Goal: Check status: Check status

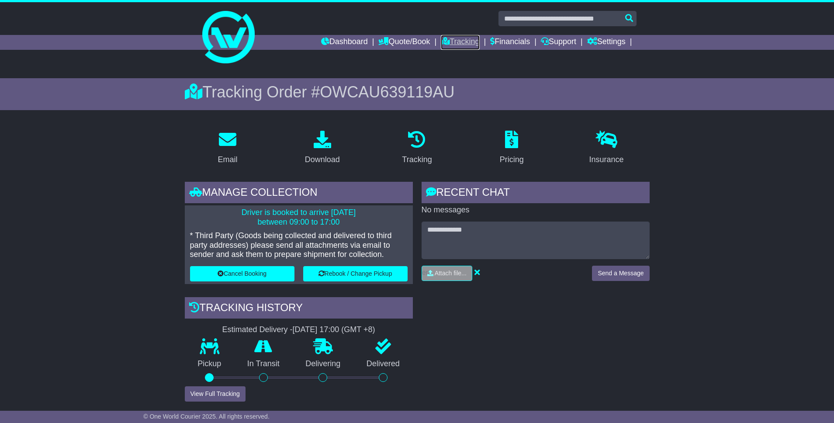
click at [454, 45] on link "Tracking" at bounding box center [460, 42] width 38 height 15
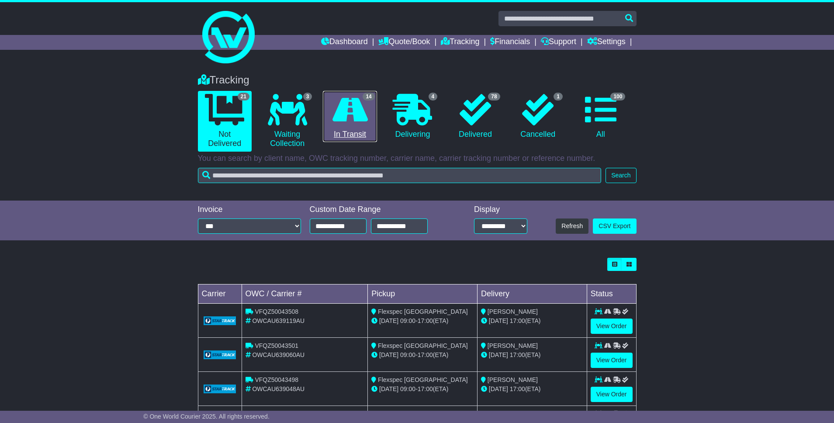
click at [324, 139] on link "14 In Transit" at bounding box center [350, 117] width 54 height 52
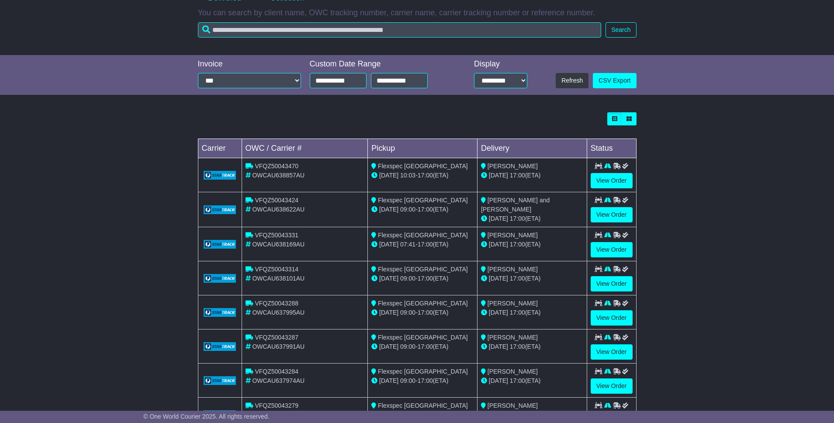
scroll to position [63, 0]
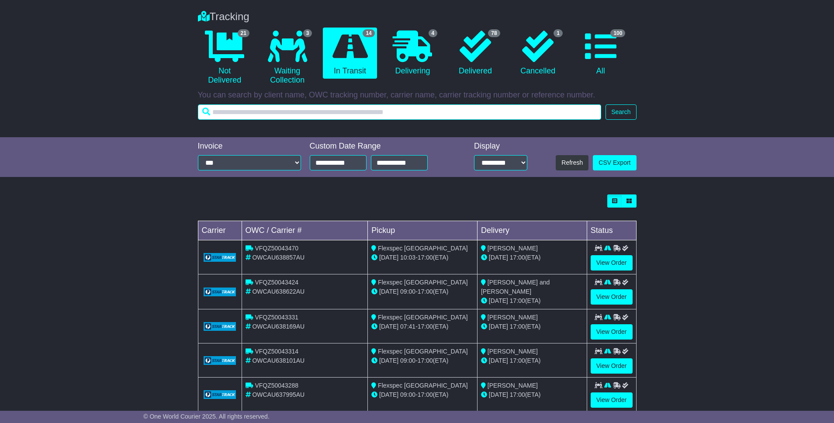
click at [306, 111] on input "text" at bounding box center [400, 111] width 404 height 15
type input "**********"
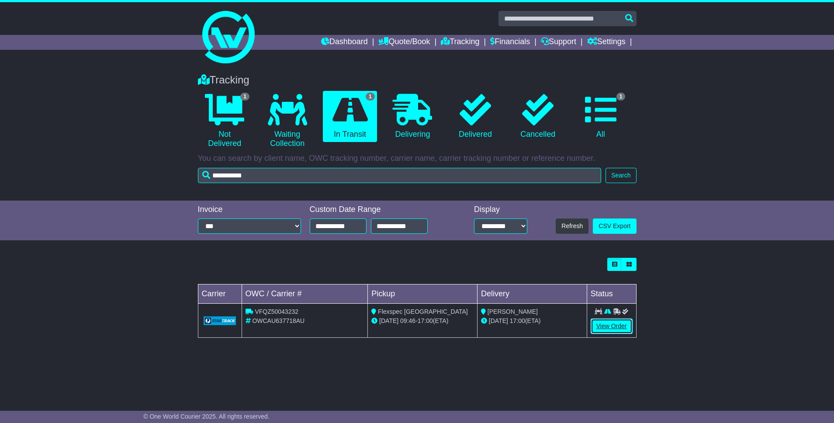
click at [617, 323] on link "View Order" at bounding box center [611, 325] width 42 height 15
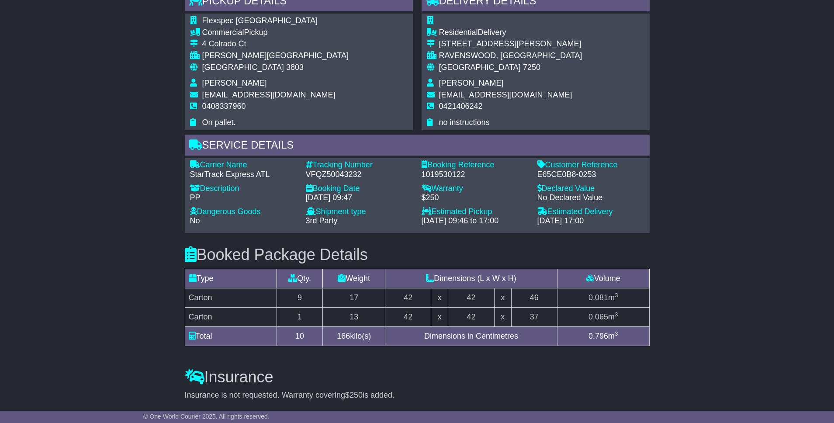
scroll to position [640, 0]
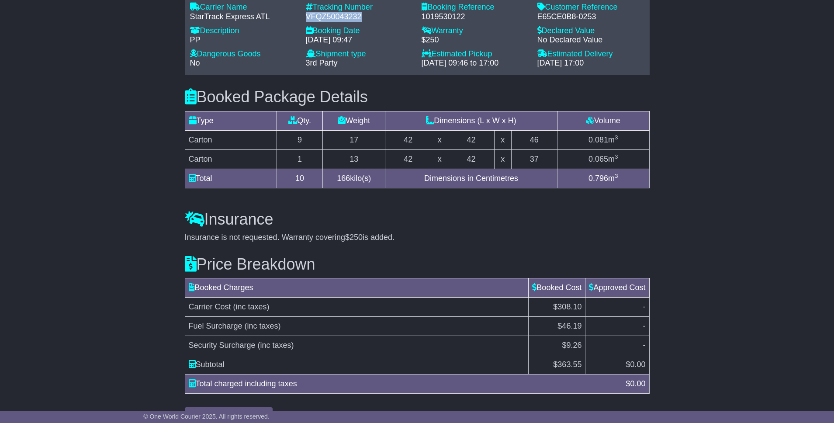
drag, startPoint x: 307, startPoint y: 15, endPoint x: 358, endPoint y: 19, distance: 51.7
click at [358, 19] on div "VFQZ50043232" at bounding box center [359, 17] width 107 height 10
copy div "VFQZ50043232"
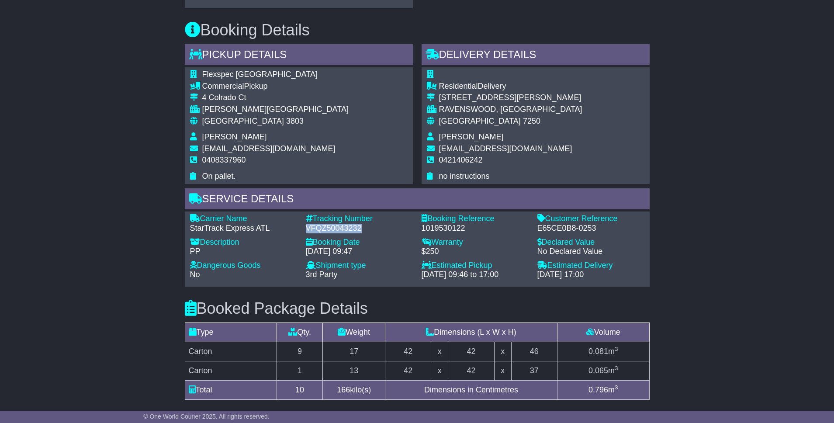
scroll to position [424, 0]
